Goal: Transaction & Acquisition: Purchase product/service

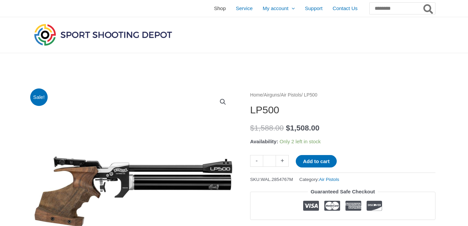
click at [214, 7] on span "Shop" at bounding box center [220, 8] width 12 height 17
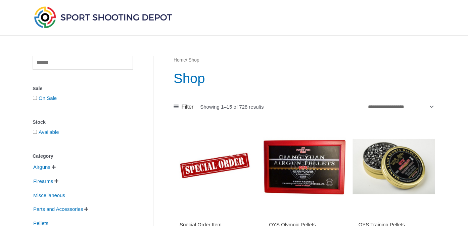
scroll to position [14, 0]
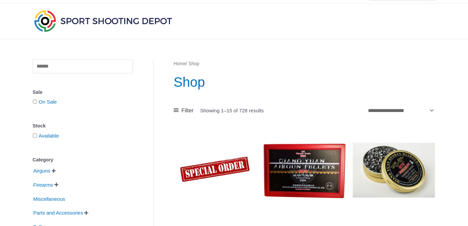
click at [55, 170] on span "" at bounding box center [54, 170] width 4 height 5
click at [57, 182] on span "Air Pistols" at bounding box center [50, 181] width 24 height 11
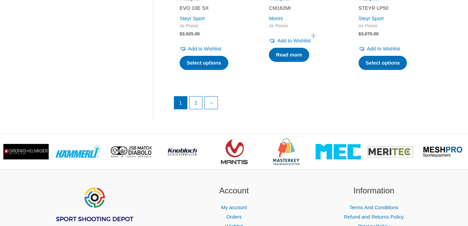
scroll to position [1014, 0]
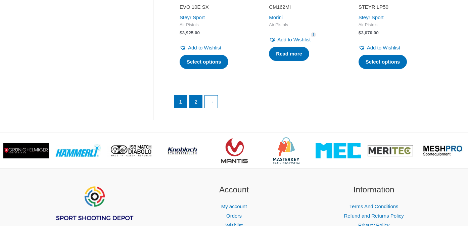
click at [197, 95] on link "2" at bounding box center [196, 101] width 13 height 13
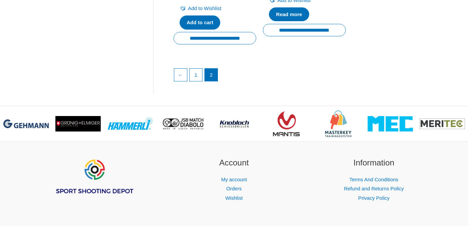
scroll to position [653, 0]
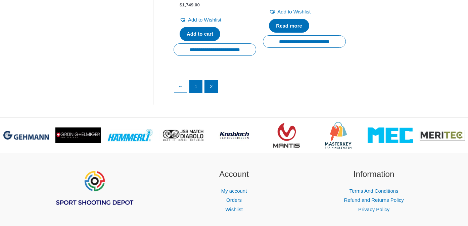
click at [198, 81] on link "1" at bounding box center [196, 86] width 13 height 13
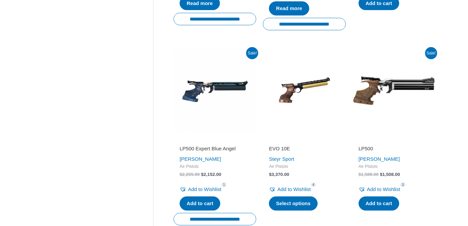
scroll to position [294, 0]
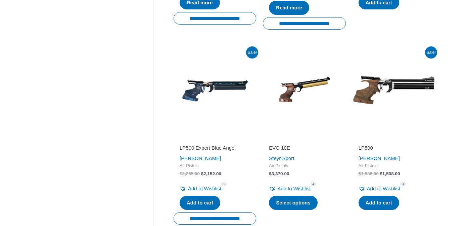
click at [371, 91] on img at bounding box center [394, 89] width 83 height 83
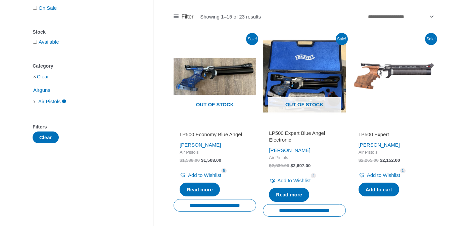
scroll to position [107, 0]
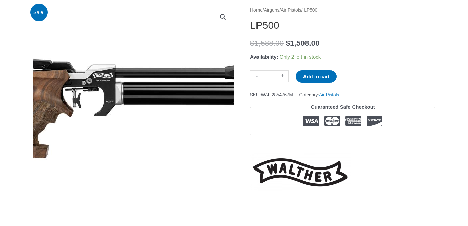
scroll to position [87, 0]
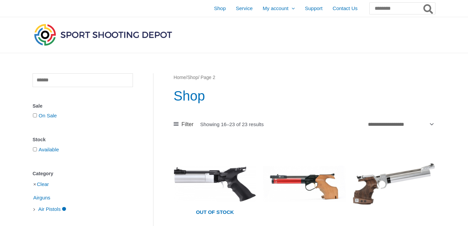
scroll to position [653, 0]
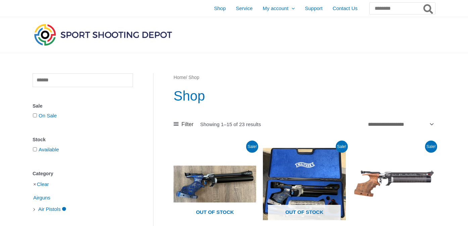
scroll to position [1014, 0]
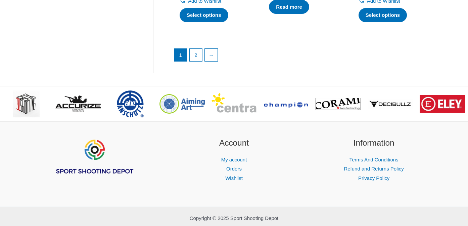
scroll to position [14, 0]
